Goal: Information Seeking & Learning: Learn about a topic

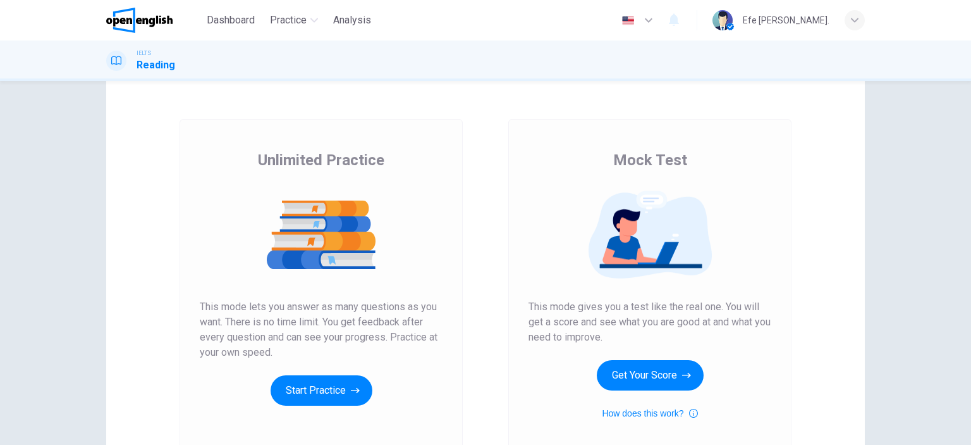
scroll to position [63, 0]
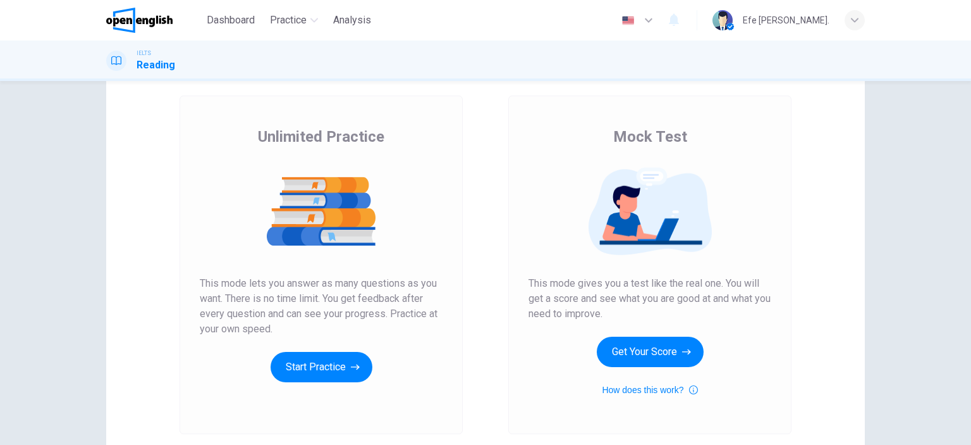
scroll to position [63, 0]
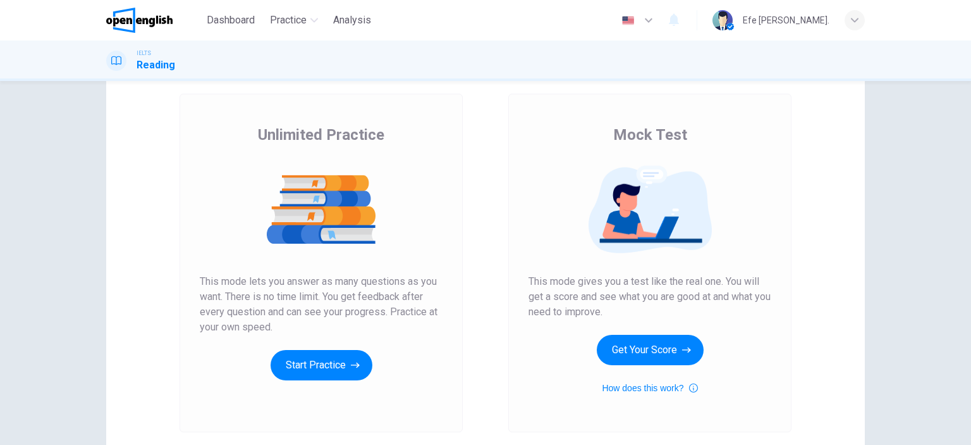
drag, startPoint x: 243, startPoint y: 130, endPoint x: 368, endPoint y: 138, distance: 125.5
click at [368, 138] on div "Unlimited Practice This mode lets you answer as many questions as you want. The…" at bounding box center [321, 252] width 243 height 255
click at [368, 138] on span "Unlimited Practice" at bounding box center [321, 135] width 126 height 20
drag, startPoint x: 341, startPoint y: 139, endPoint x: 200, endPoint y: 138, distance: 141.6
click at [205, 138] on div "Unlimited Practice This mode lets you answer as many questions as you want. The…" at bounding box center [321, 252] width 243 height 255
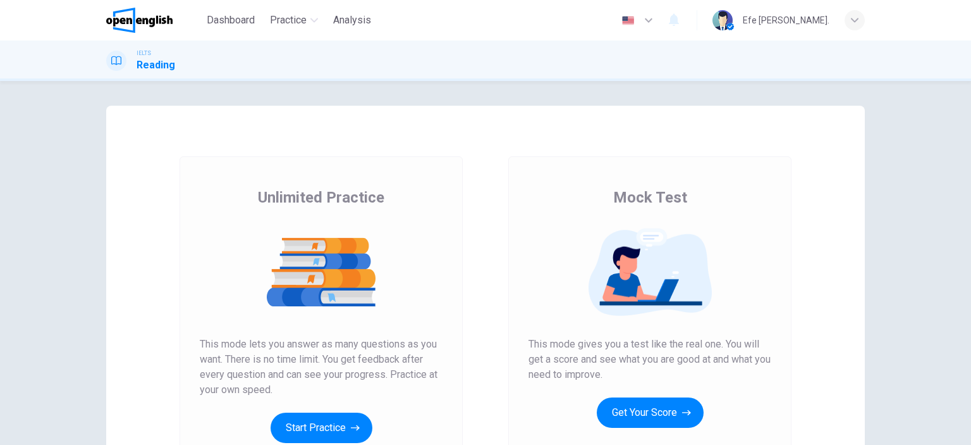
scroll to position [0, 0]
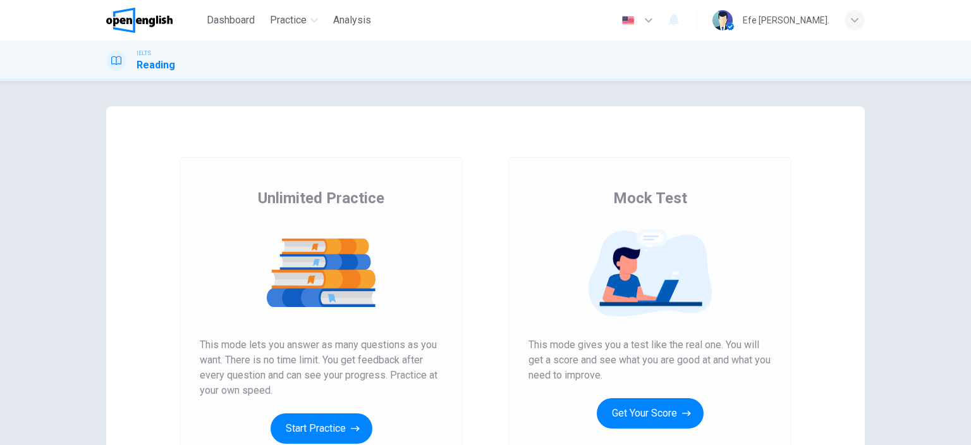
drag, startPoint x: 306, startPoint y: 200, endPoint x: 453, endPoint y: 204, distance: 146.8
click at [453, 204] on div "Unlimited Practice This mode lets you answer as many questions as you want. The…" at bounding box center [321, 326] width 283 height 338
click at [452, 204] on div "Unlimited Practice This mode lets you answer as many questions as you want. The…" at bounding box center [321, 326] width 283 height 338
click at [351, 20] on span "Analysis" at bounding box center [352, 20] width 38 height 15
